Goal: Ask a question

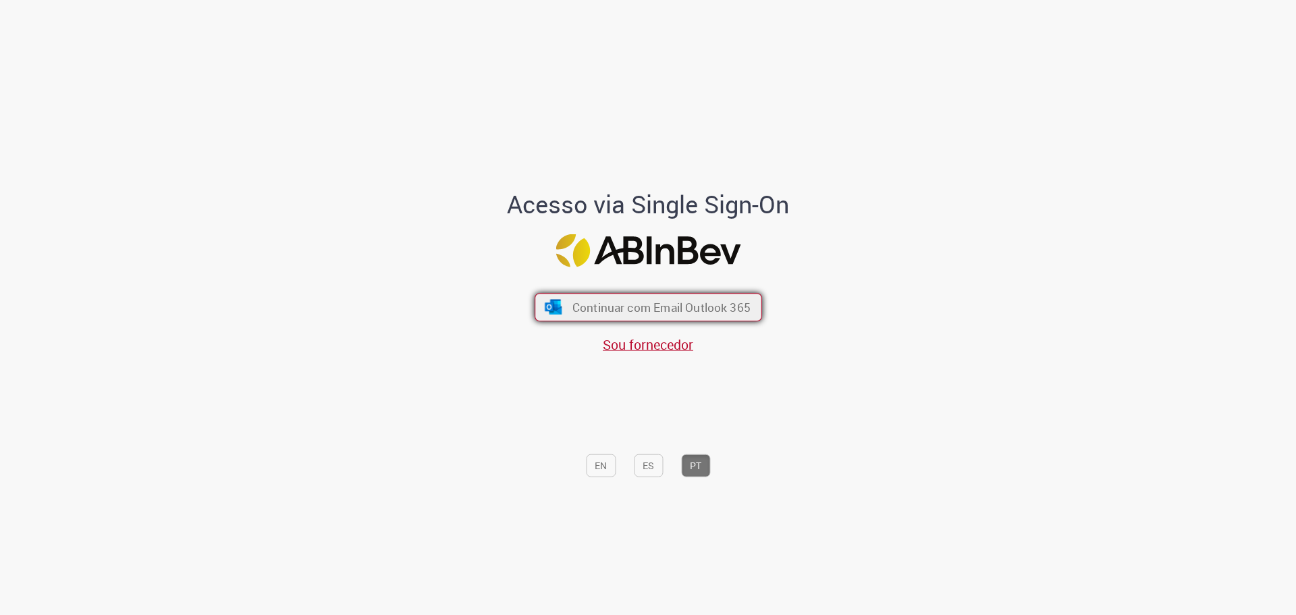
drag, startPoint x: 708, startPoint y: 305, endPoint x: 743, endPoint y: 314, distance: 36.2
click at [708, 305] on span "Continuar com Email Outlook 365" at bounding box center [661, 307] width 178 height 16
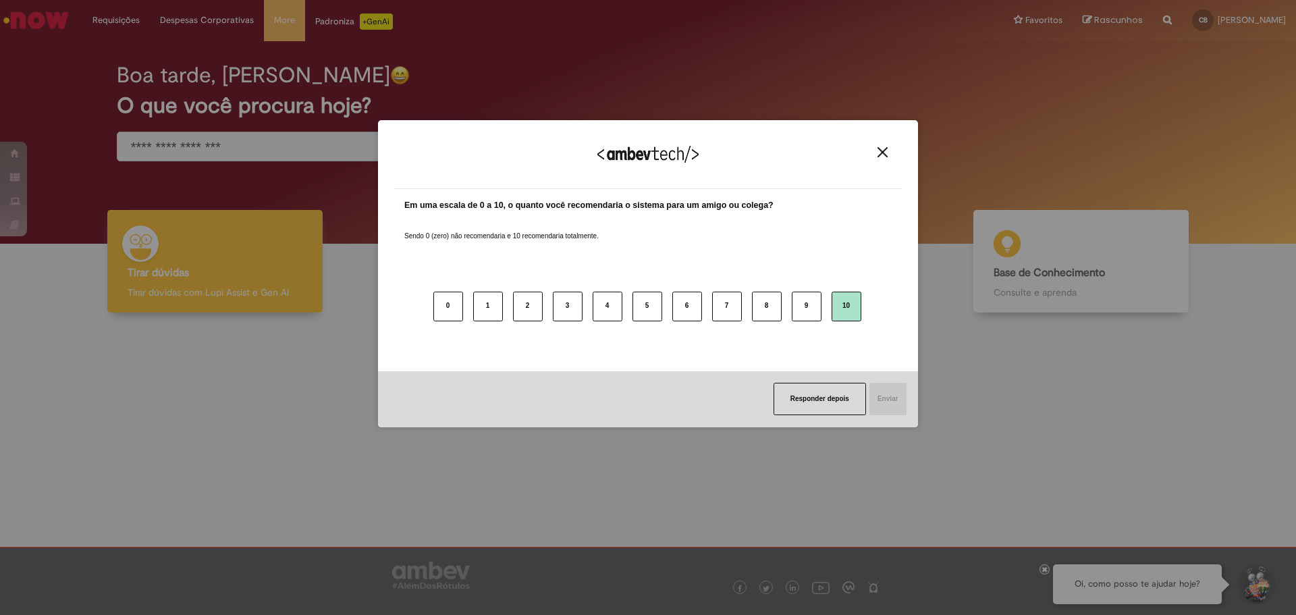
click at [849, 317] on button "10" at bounding box center [847, 307] width 30 height 30
click at [876, 394] on button "Enviar" at bounding box center [887, 399] width 38 height 32
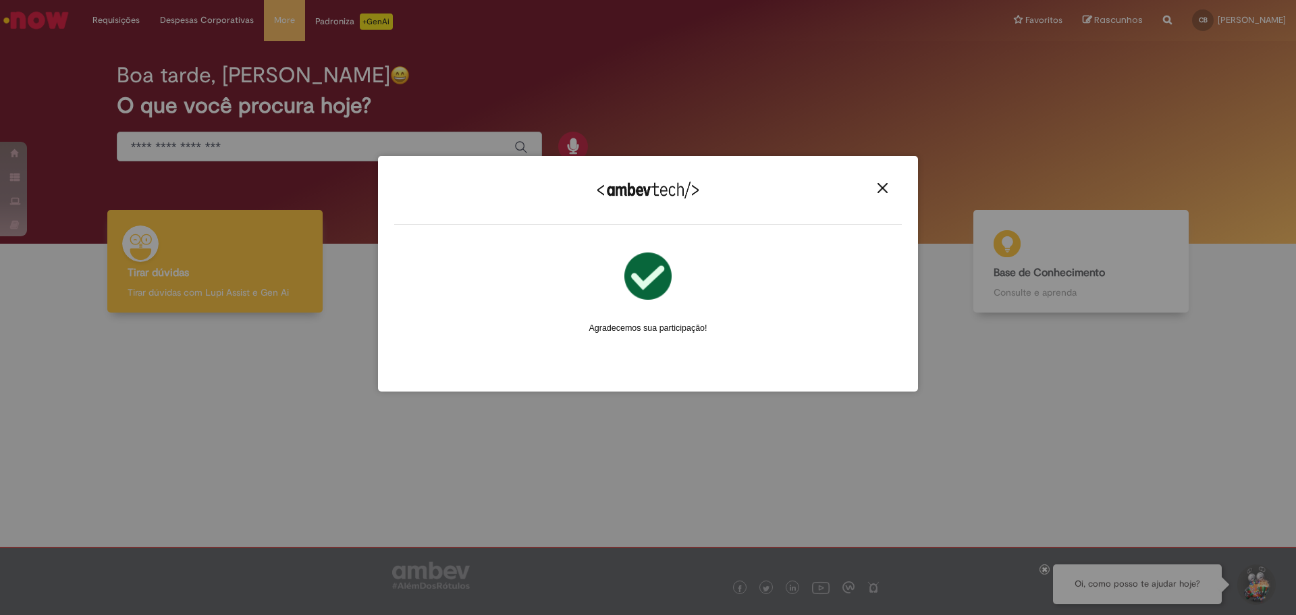
click at [885, 186] on img "Close" at bounding box center [883, 188] width 10 height 10
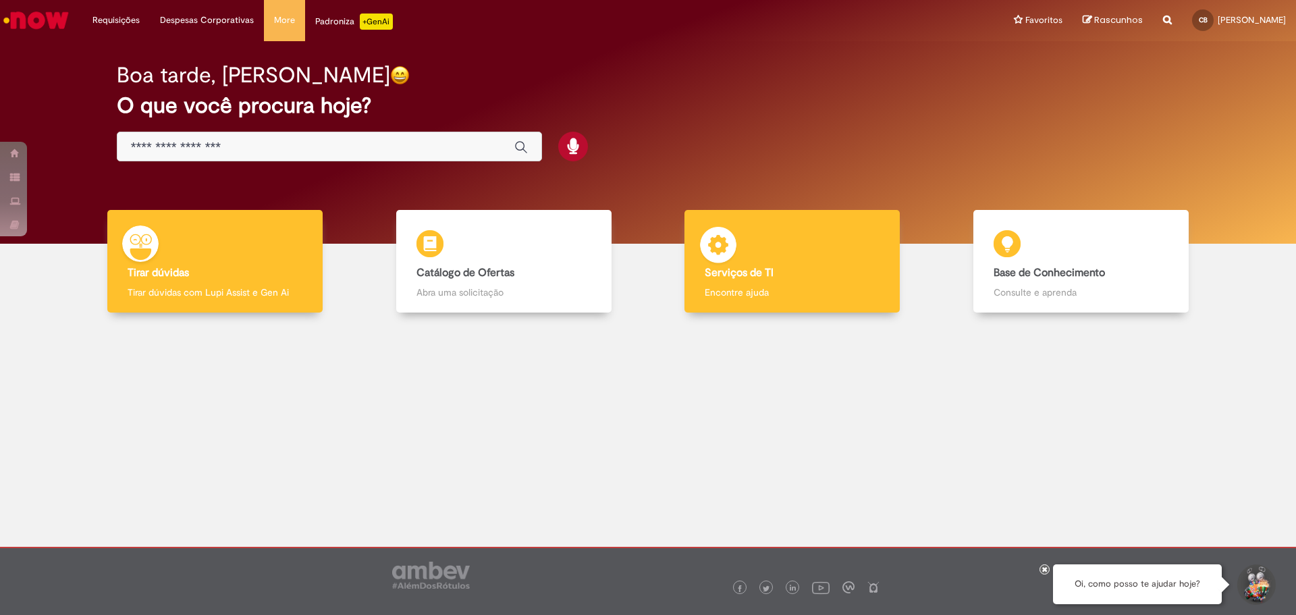
click at [756, 288] on p "Encontre ajuda" at bounding box center [792, 293] width 175 height 14
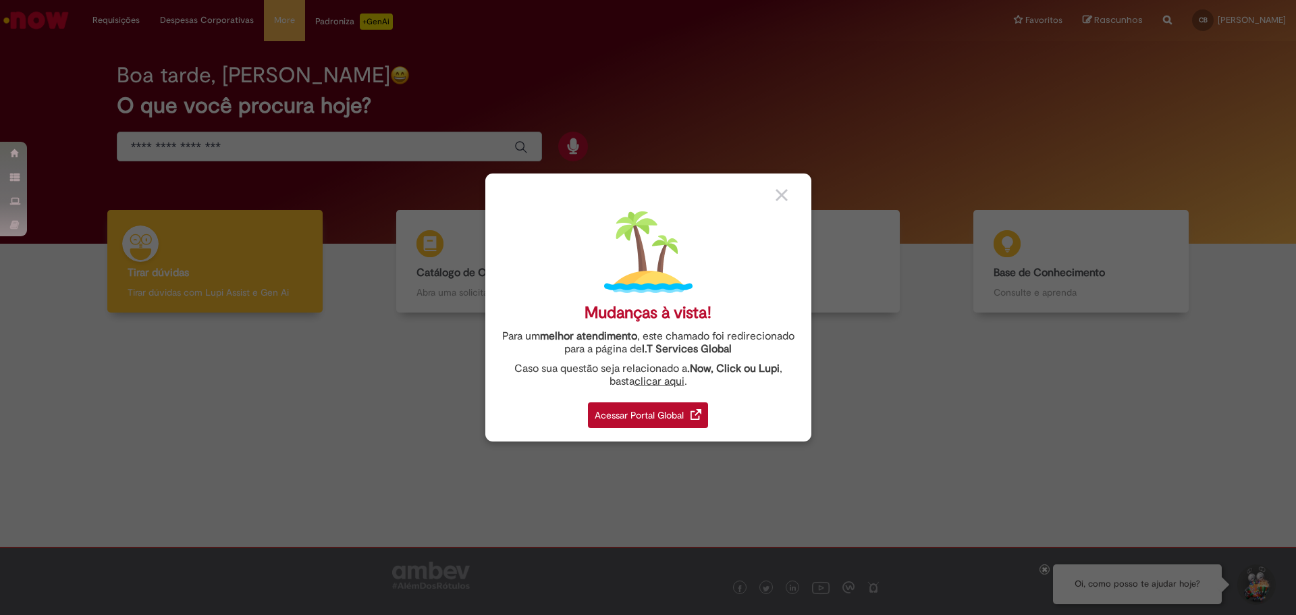
click at [660, 421] on div "Acessar Portal Global" at bounding box center [648, 415] width 120 height 26
